Goal: Task Accomplishment & Management: Use online tool/utility

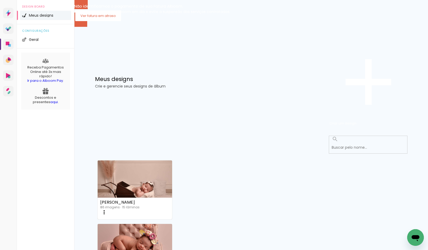
scroll to position [345, 0]
click at [0, 0] on slot "Mais álbuns" at bounding box center [0, 0] width 0 height 0
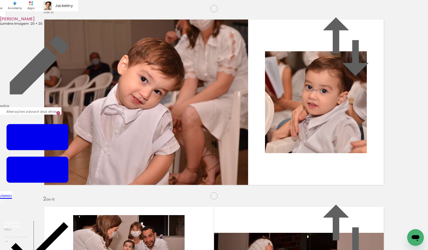
scroll to position [1173, 0]
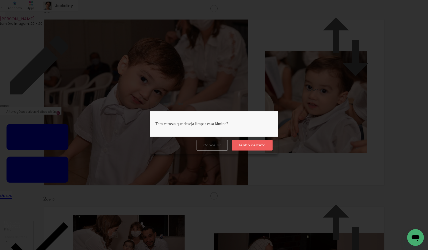
click at [0, 0] on slot "Tenho certeza" at bounding box center [0, 0] width 0 height 0
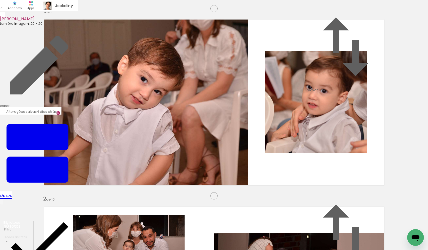
drag, startPoint x: 142, startPoint y: 63, endPoint x: 141, endPoint y: 235, distance: 172.2
click at [141, 235] on quentale-workspace at bounding box center [214, 125] width 428 height 250
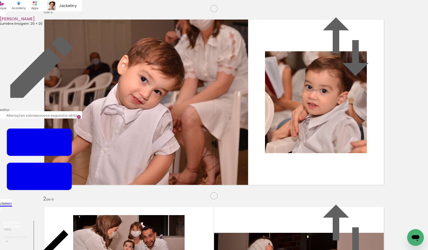
scroll to position [1131, 0]
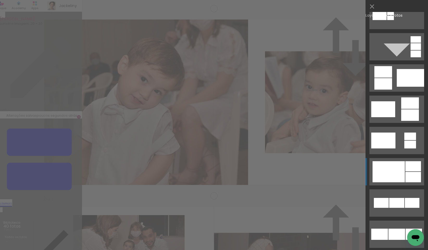
scroll to position [263, 0]
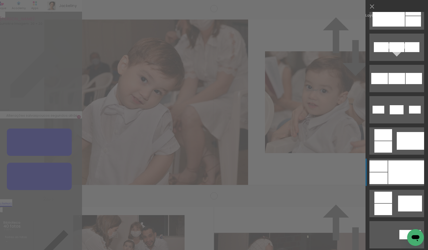
click at [403, 178] on div at bounding box center [406, 172] width 36 height 24
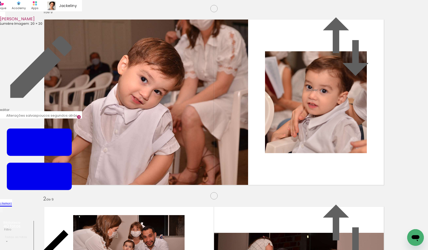
scroll to position [1601, 0]
drag, startPoint x: 172, startPoint y: 66, endPoint x: 128, endPoint y: 171, distance: 113.9
drag, startPoint x: 159, startPoint y: 40, endPoint x: 262, endPoint y: 202, distance: 191.3
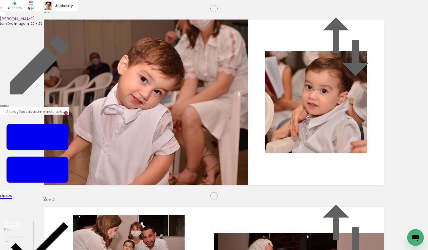
scroll to position [1588, 0]
drag, startPoint x: 151, startPoint y: 31, endPoint x: 218, endPoint y: 180, distance: 163.0
drag, startPoint x: 210, startPoint y: 57, endPoint x: 304, endPoint y: 203, distance: 174.6
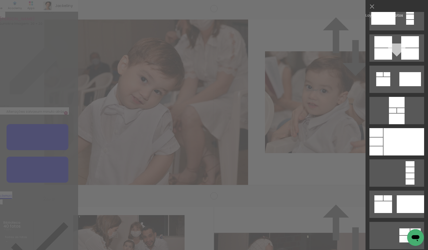
scroll to position [1604, 0]
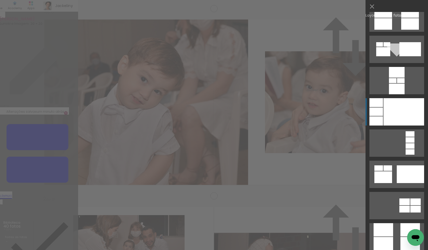
click at [397, 94] on div at bounding box center [397, 89] width 16 height 11
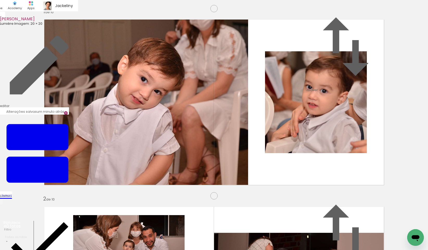
drag, startPoint x: 96, startPoint y: 118, endPoint x: 211, endPoint y: 118, distance: 115.0
click at [0, 0] on slot at bounding box center [0, 0] width 0 height 0
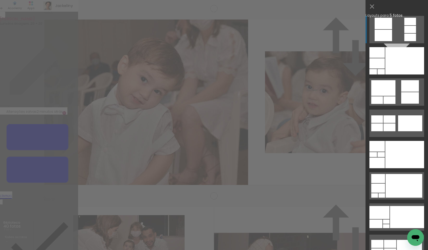
scroll to position [1503, 0]
click at [385, 74] on div at bounding box center [404, 60] width 39 height 27
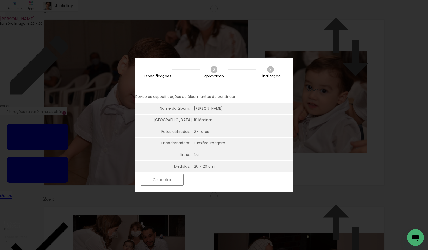
click at [0, 0] on slot "Próximo" at bounding box center [0, 0] width 0 height 0
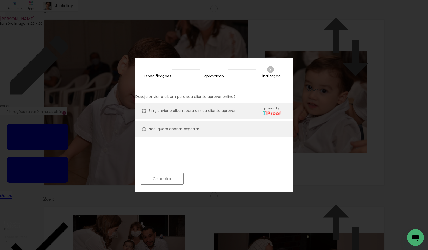
click at [0, 0] on slot "Próximo" at bounding box center [0, 0] width 0 height 0
